Goal: Book appointment/travel/reservation

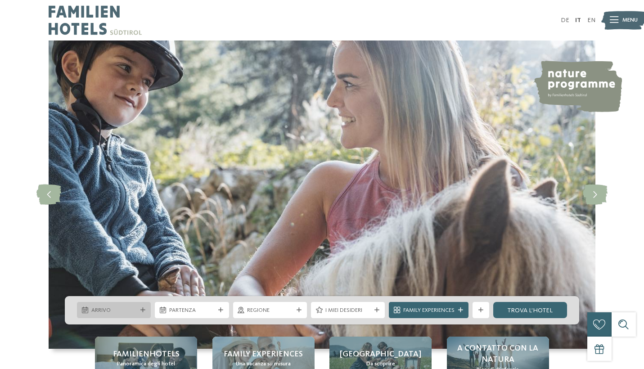
click at [107, 312] on span "Arrivo" at bounding box center [113, 310] width 45 height 8
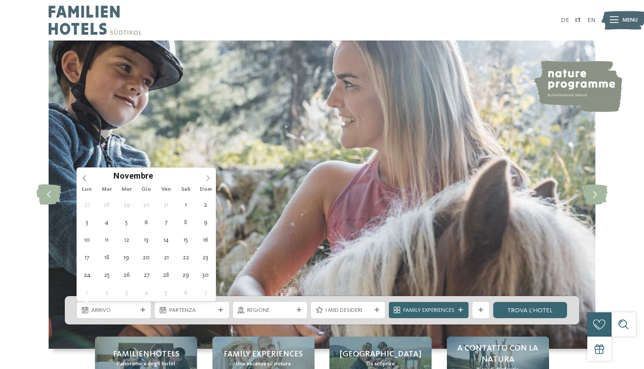
click at [204, 176] on span at bounding box center [207, 175] width 15 height 15
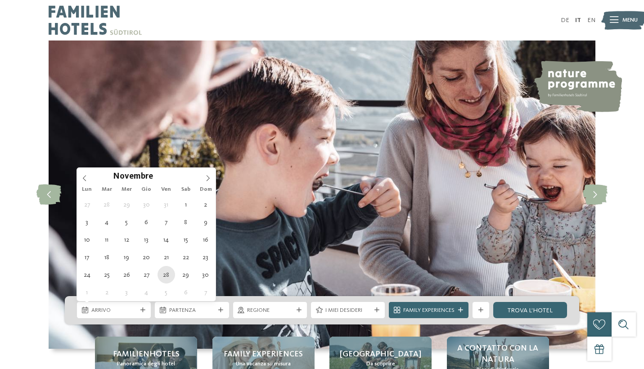
type div "28.11.2025"
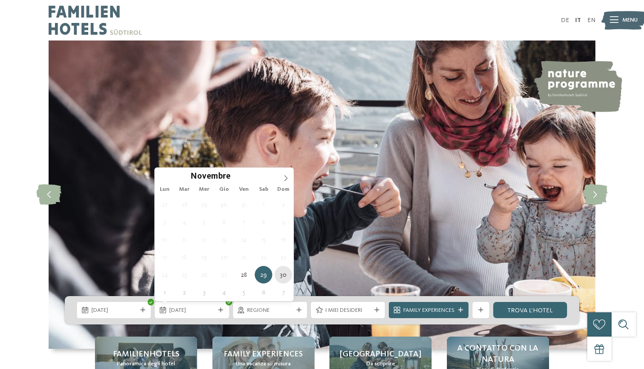
type div "30.11.2025"
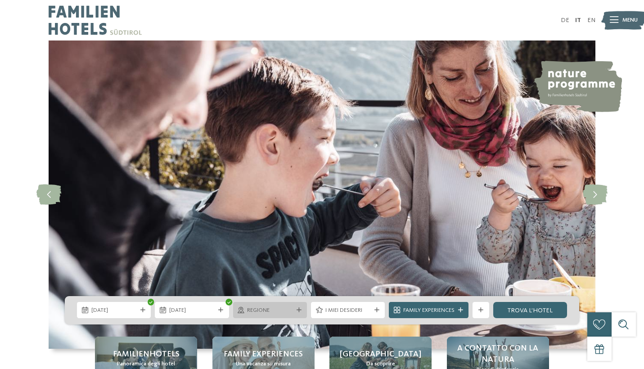
click at [256, 312] on span "Regione" at bounding box center [269, 310] width 45 height 8
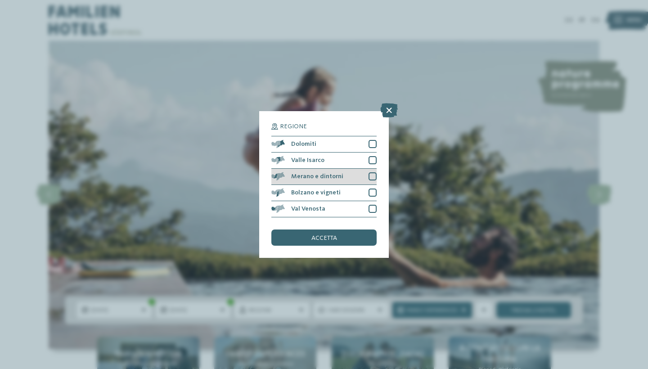
click at [325, 173] on span "Merano e dintorni" at bounding box center [317, 176] width 52 height 6
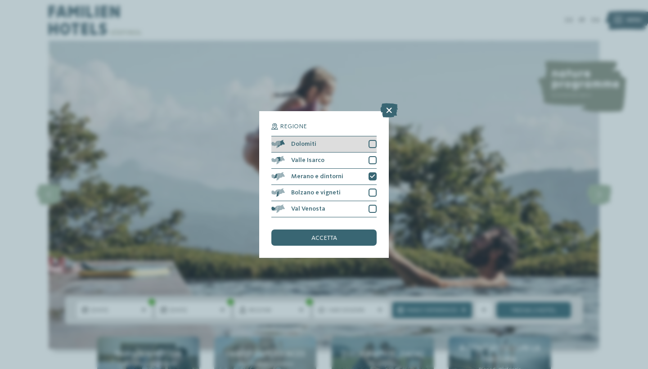
click at [371, 140] on div at bounding box center [373, 144] width 8 height 8
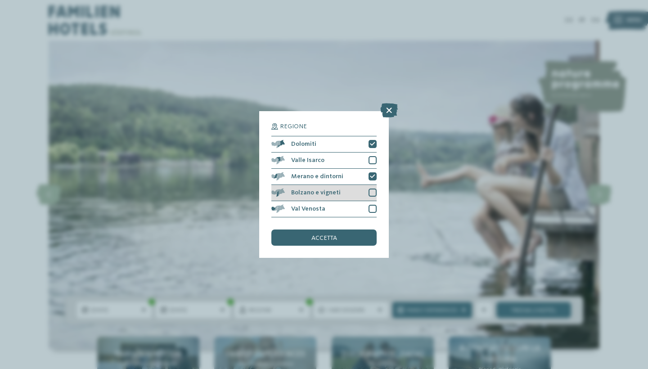
click at [374, 189] on div at bounding box center [373, 193] width 8 height 8
click at [321, 235] on span "accetta" at bounding box center [324, 238] width 26 height 6
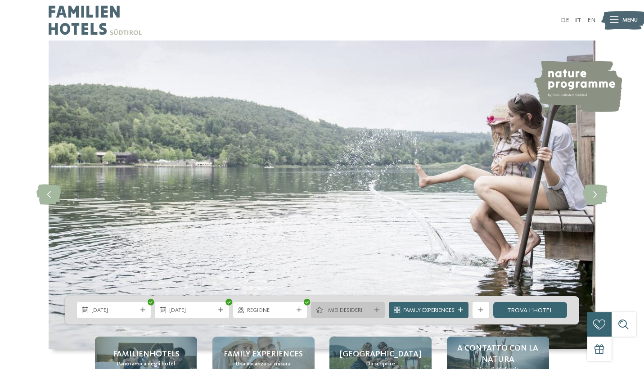
click at [337, 313] on span "I miei desideri" at bounding box center [347, 310] width 45 height 8
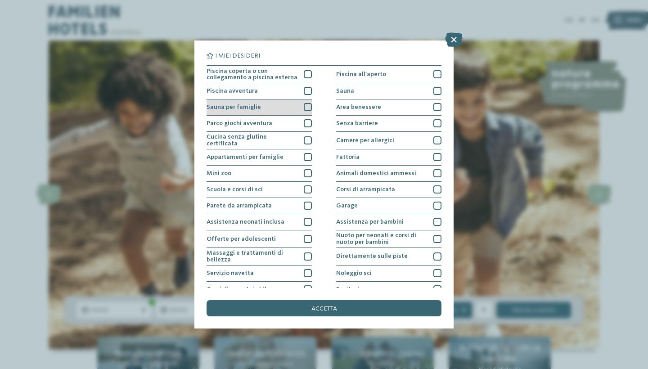
click at [306, 107] on div at bounding box center [308, 107] width 8 height 8
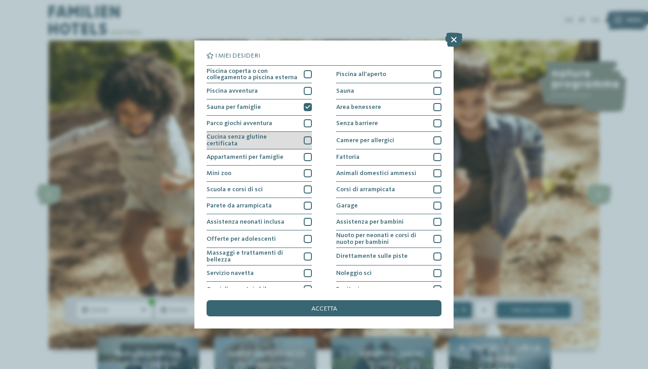
click at [307, 140] on div at bounding box center [308, 140] width 8 height 8
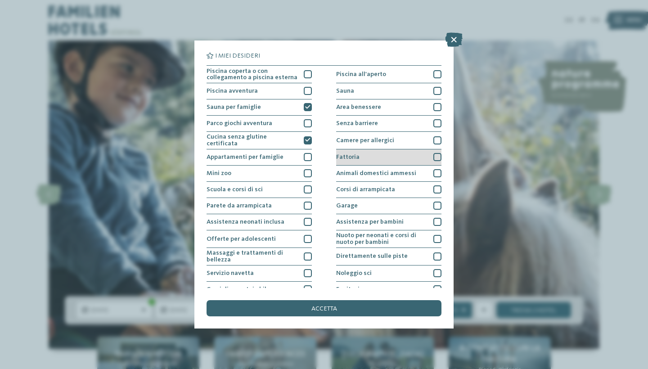
click at [438, 153] on div at bounding box center [437, 157] width 8 height 8
click at [438, 155] on icon at bounding box center [437, 157] width 5 height 5
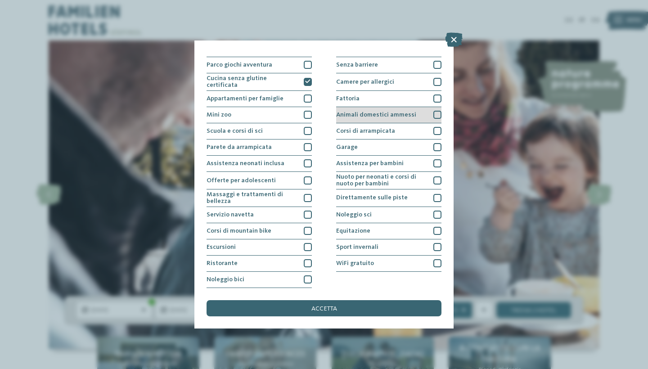
scroll to position [137, 0]
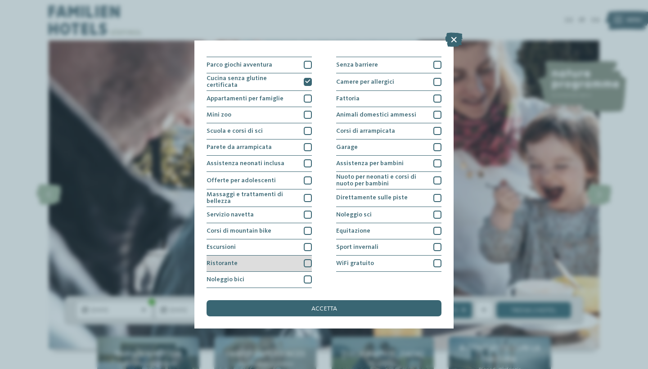
click at [306, 259] on div at bounding box center [308, 263] width 8 height 8
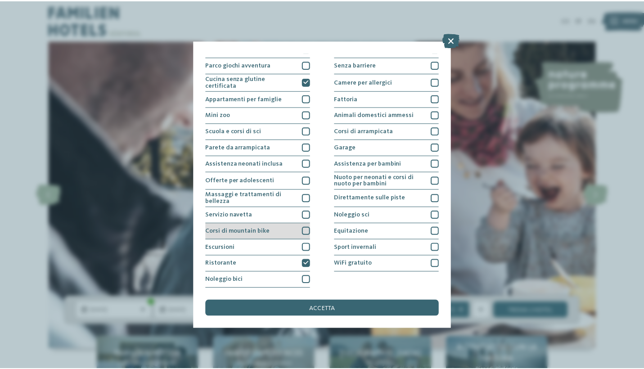
scroll to position [103, 0]
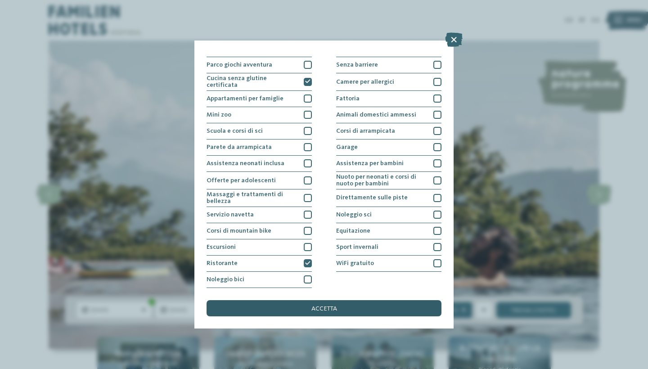
click at [304, 300] on div "accetta" at bounding box center [324, 308] width 235 height 16
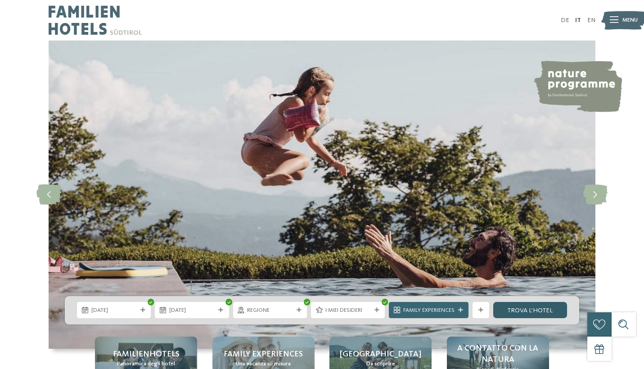
click at [543, 314] on link "trova l’hotel" at bounding box center [530, 310] width 74 height 16
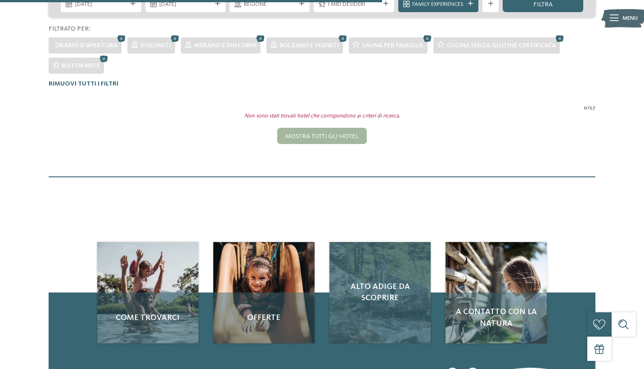
scroll to position [69, 0]
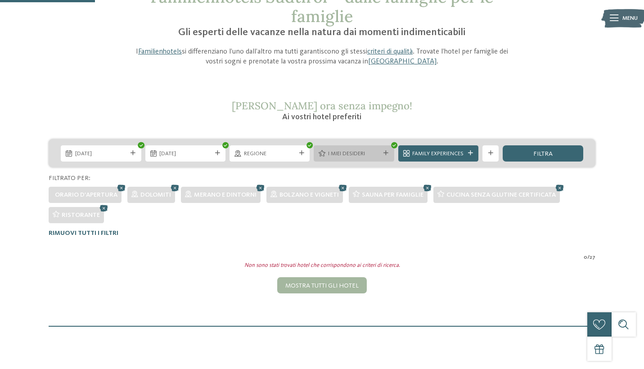
click at [378, 152] on span "I miei desideri" at bounding box center [354, 154] width 52 height 8
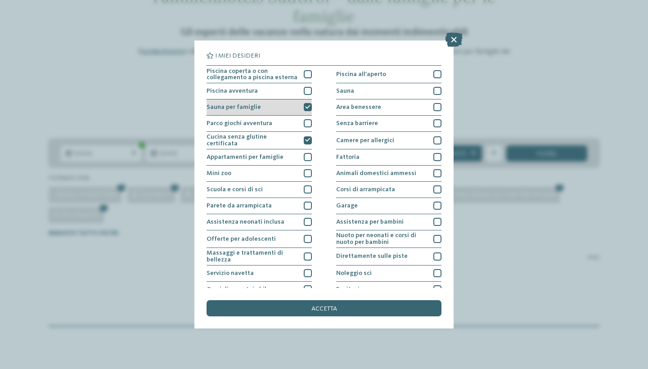
click at [311, 104] on div at bounding box center [308, 107] width 8 height 8
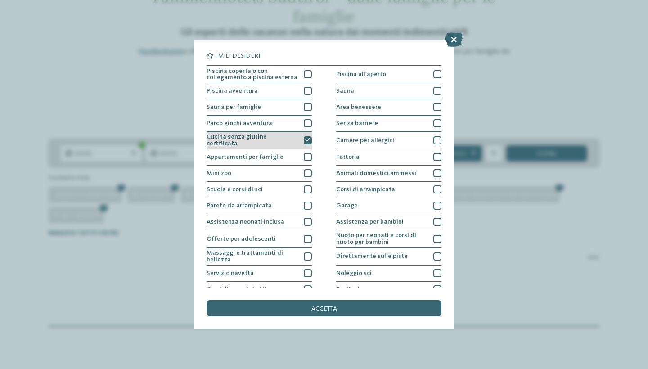
click at [309, 138] on icon at bounding box center [307, 140] width 5 height 5
click at [458, 36] on icon at bounding box center [454, 39] width 18 height 14
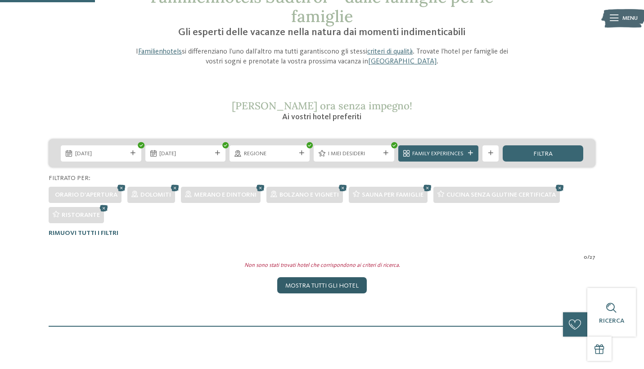
click at [323, 289] on div "Mostra tutti gli hotel" at bounding box center [322, 285] width 90 height 16
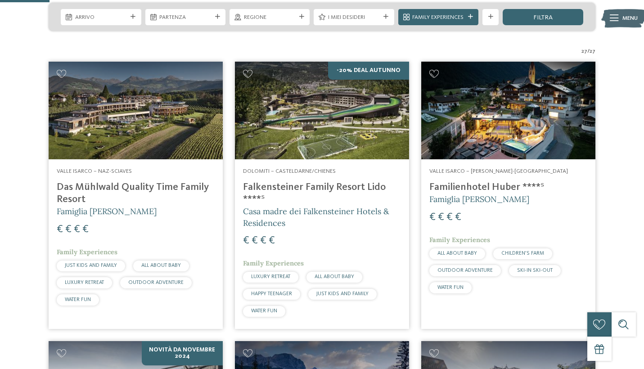
scroll to position [206, 0]
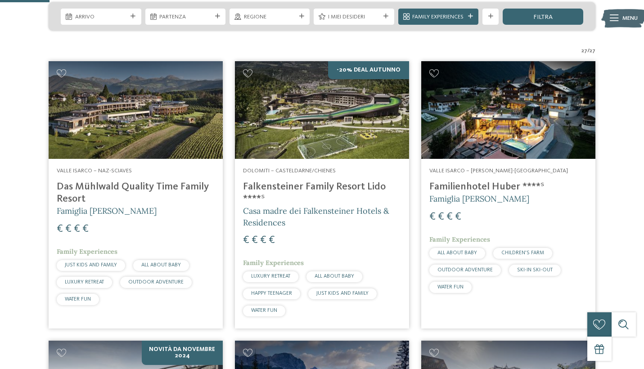
click at [497, 131] on img at bounding box center [508, 110] width 174 height 98
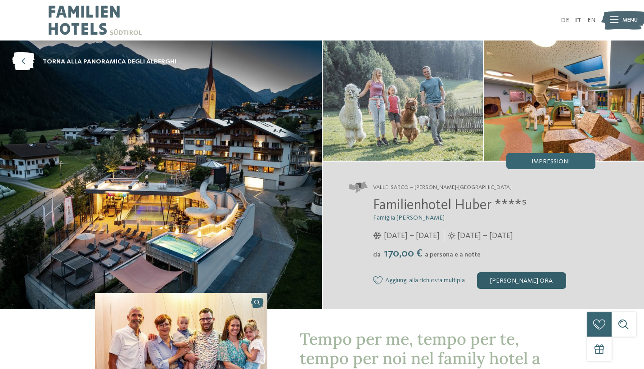
click at [520, 277] on div "[PERSON_NAME] ora" at bounding box center [521, 280] width 89 height 16
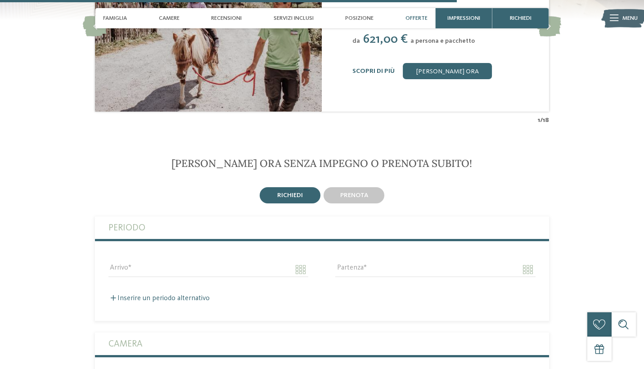
scroll to position [2066, 0]
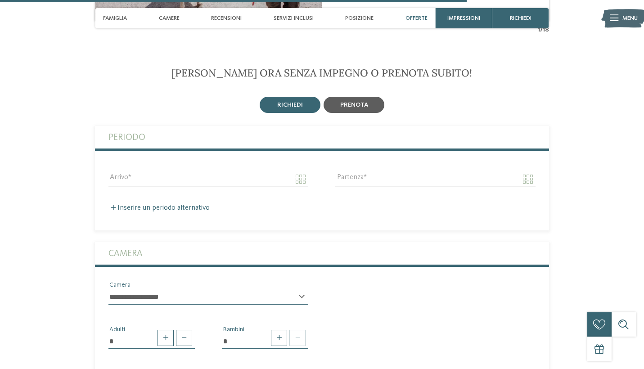
click at [352, 97] on div "prenota" at bounding box center [354, 105] width 61 height 16
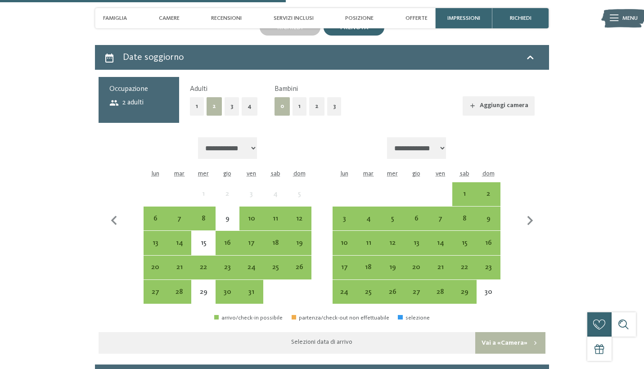
scroll to position [2145, 0]
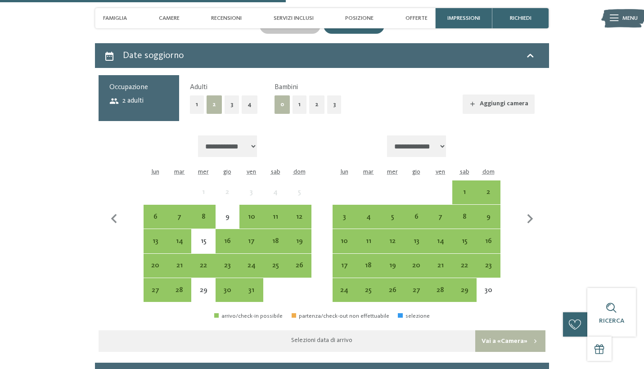
click at [315, 95] on button "2" at bounding box center [316, 104] width 15 height 18
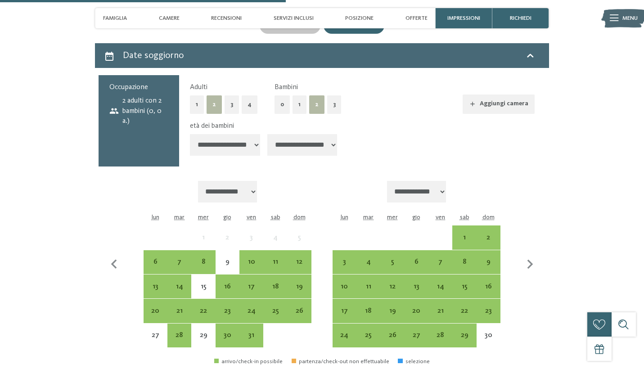
select select "*"
click at [438, 332] on div "28" at bounding box center [440, 343] width 22 height 22
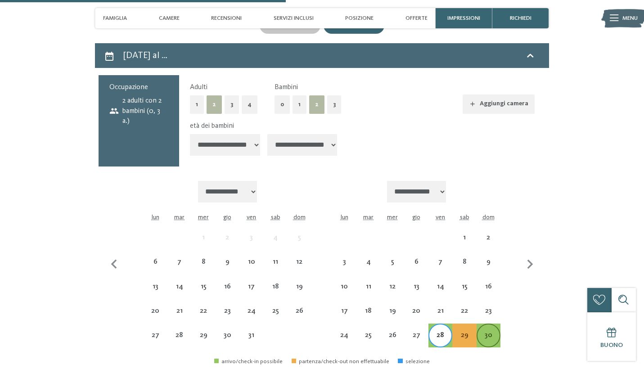
click at [486, 332] on div "30" at bounding box center [488, 343] width 22 height 22
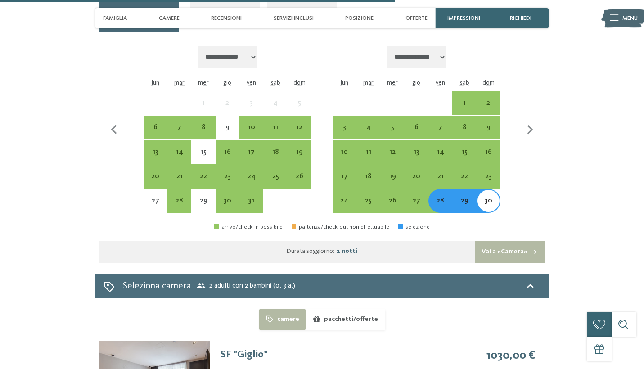
scroll to position [2340, 0]
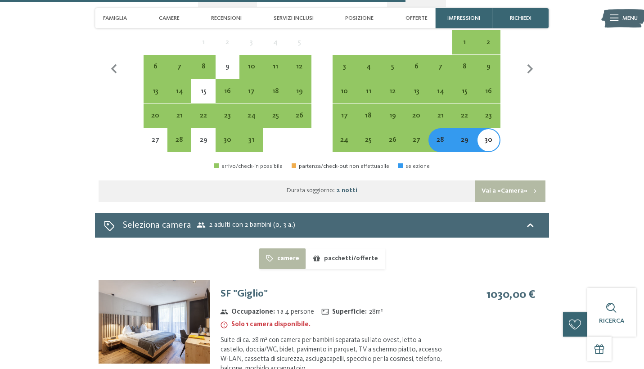
click at [375, 248] on button "pacchetti/offerte" at bounding box center [345, 258] width 79 height 21
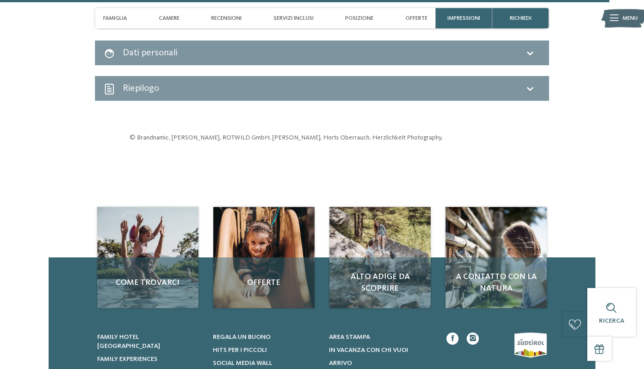
scroll to position [2697, 0]
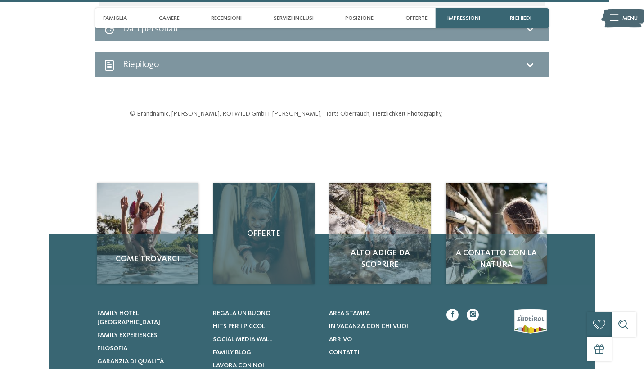
click at [285, 206] on div "Offerte" at bounding box center [263, 233] width 101 height 101
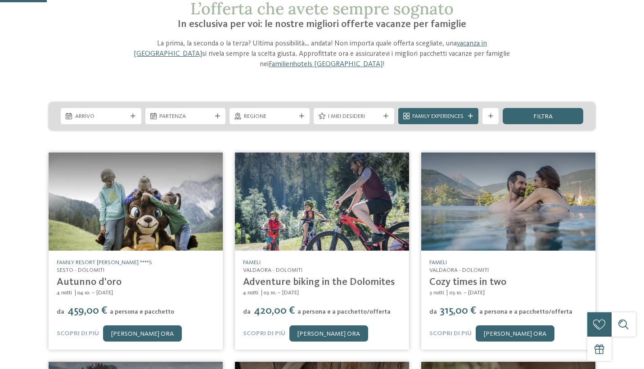
scroll to position [65, 0]
